Goal: Task Accomplishment & Management: Use online tool/utility

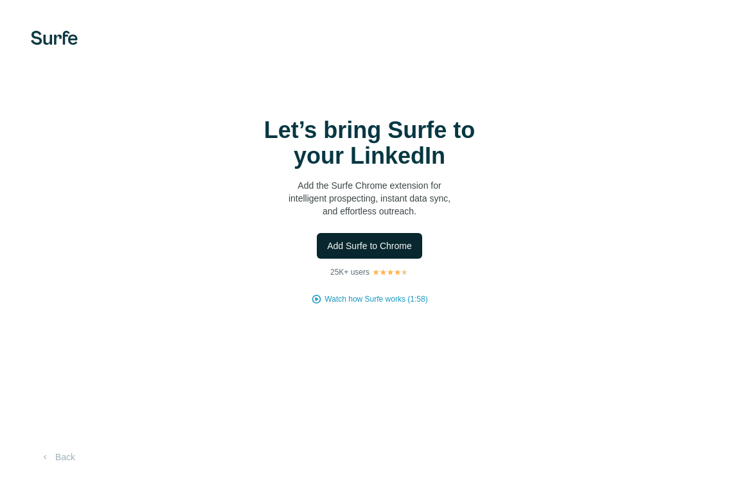
click at [373, 250] on span "Add Surfe to Chrome" at bounding box center [369, 246] width 85 height 13
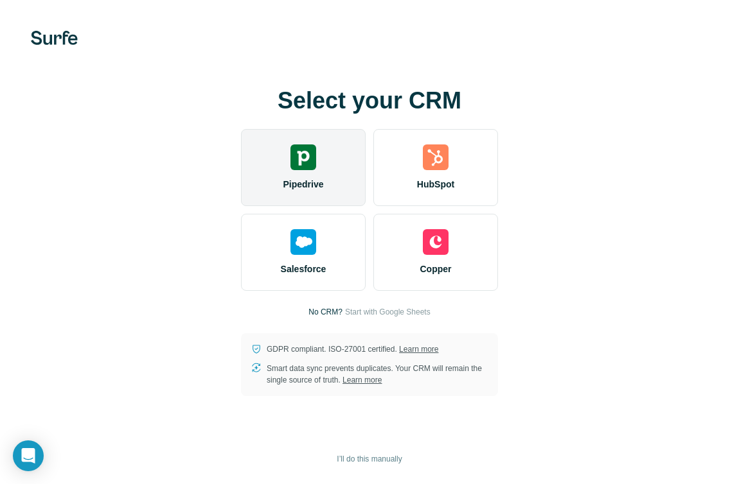
click at [319, 188] on span "Pipedrive" at bounding box center [303, 184] width 40 height 13
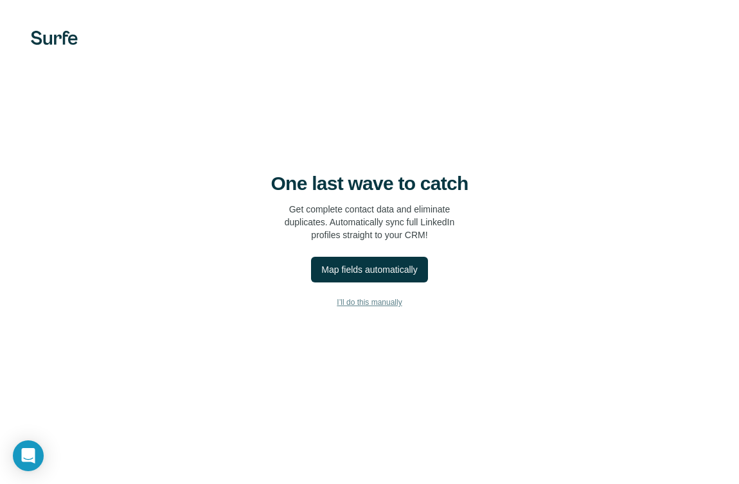
click at [382, 305] on span "I’ll do this manually" at bounding box center [369, 303] width 65 height 12
click at [370, 300] on span "I’ll do this manually" at bounding box center [369, 303] width 65 height 12
click at [736, 109] on div "One last wave to catch Get complete contact data and eliminate duplicates. Auto…" at bounding box center [369, 242] width 739 height 484
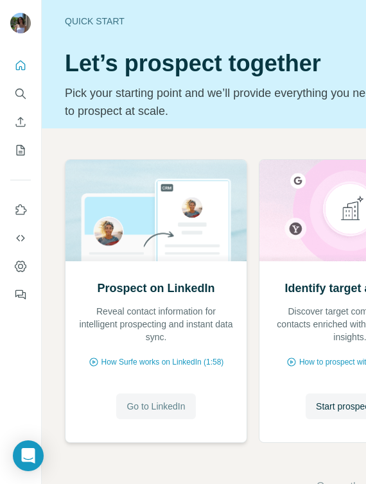
click at [170, 396] on button "Go to LinkedIn" at bounding box center [155, 407] width 79 height 26
